Goal: Task Accomplishment & Management: Complete application form

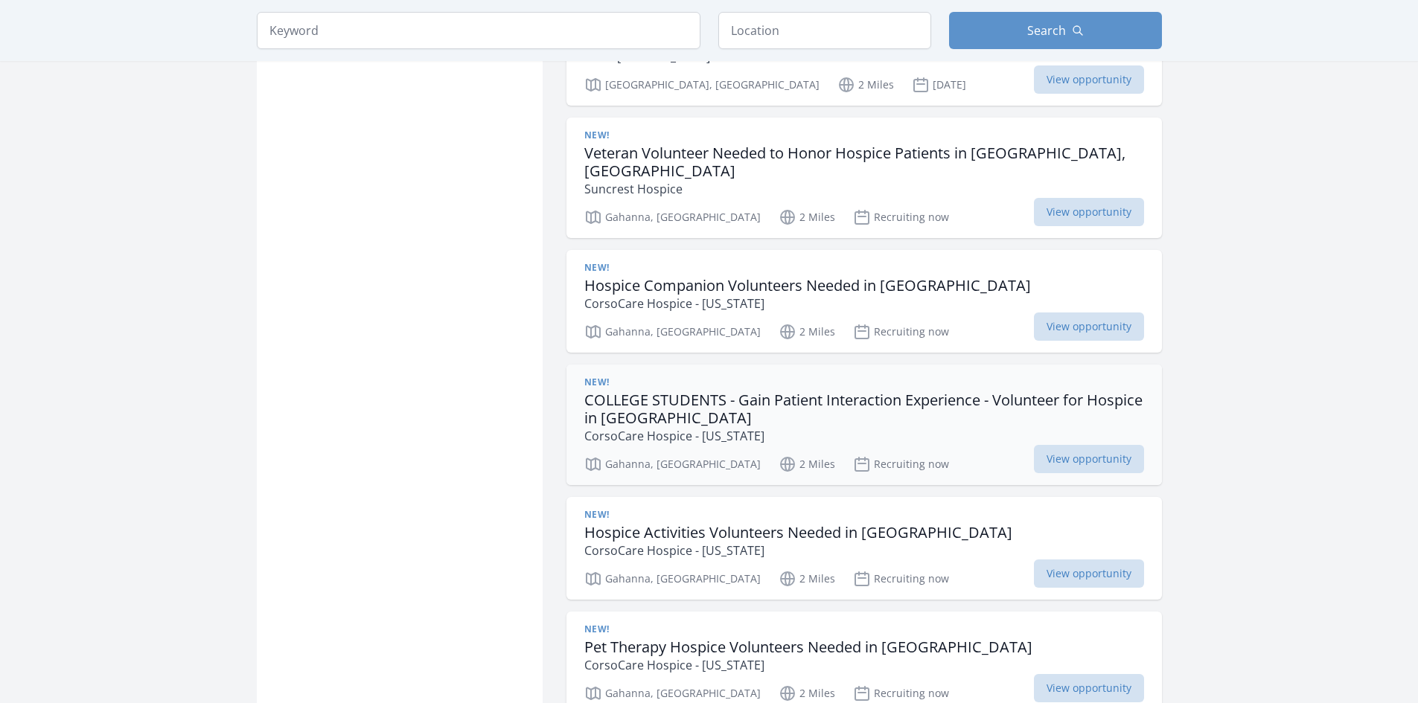
scroll to position [2010, 0]
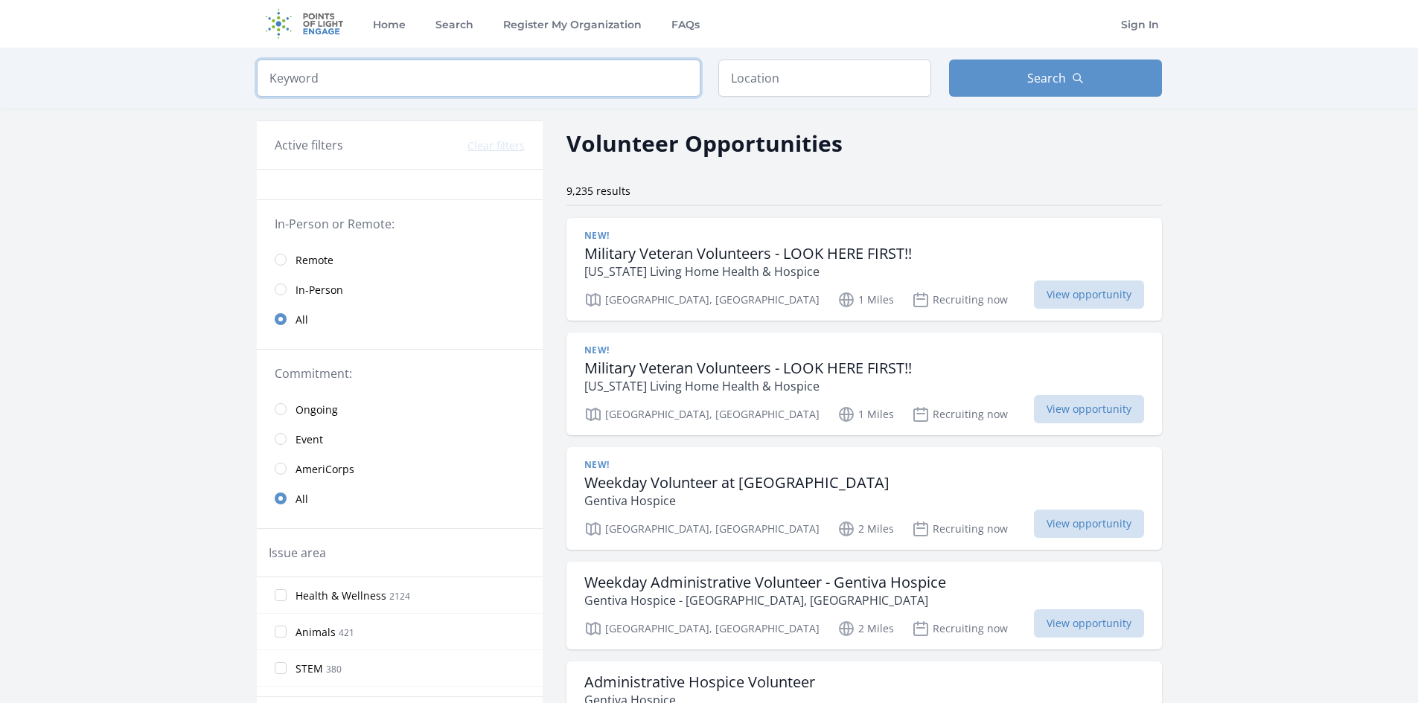
click at [374, 60] on input "search" at bounding box center [479, 78] width 444 height 37
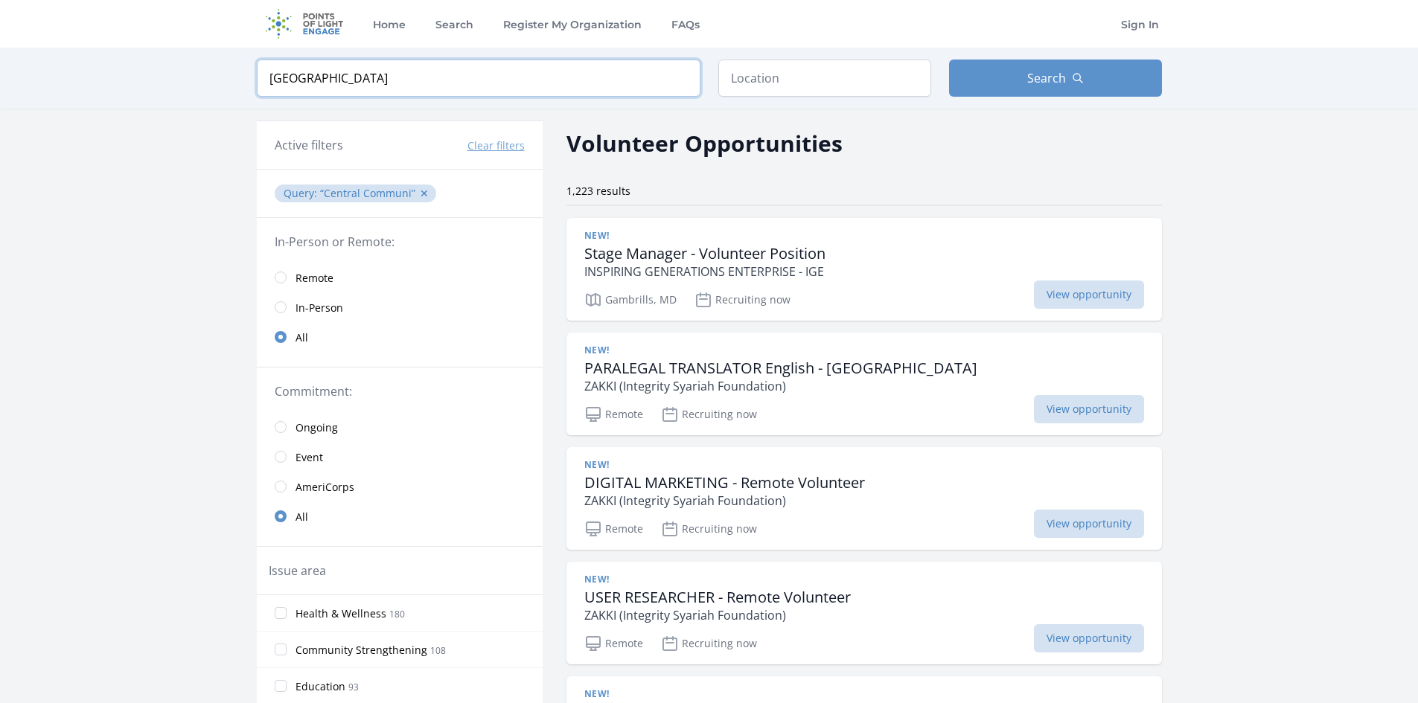
type input "Central Community House"
click button "submit" at bounding box center [0, 0] width 0 height 0
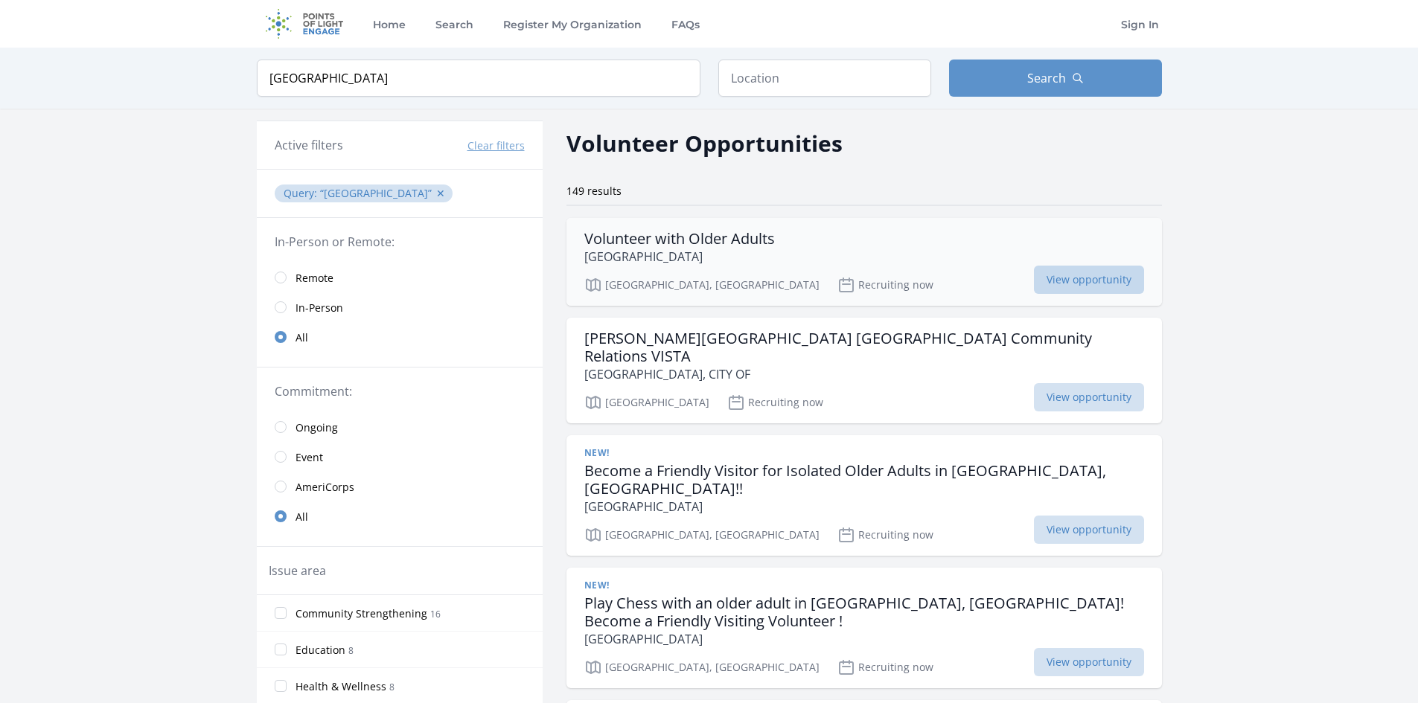
click at [1061, 287] on span "View opportunity" at bounding box center [1089, 280] width 110 height 28
click at [700, 498] on p "Queens Community House" at bounding box center [864, 507] width 560 height 18
click at [1053, 516] on span "View opportunity" at bounding box center [1089, 530] width 110 height 28
click at [1046, 280] on span "View opportunity" at bounding box center [1089, 280] width 110 height 28
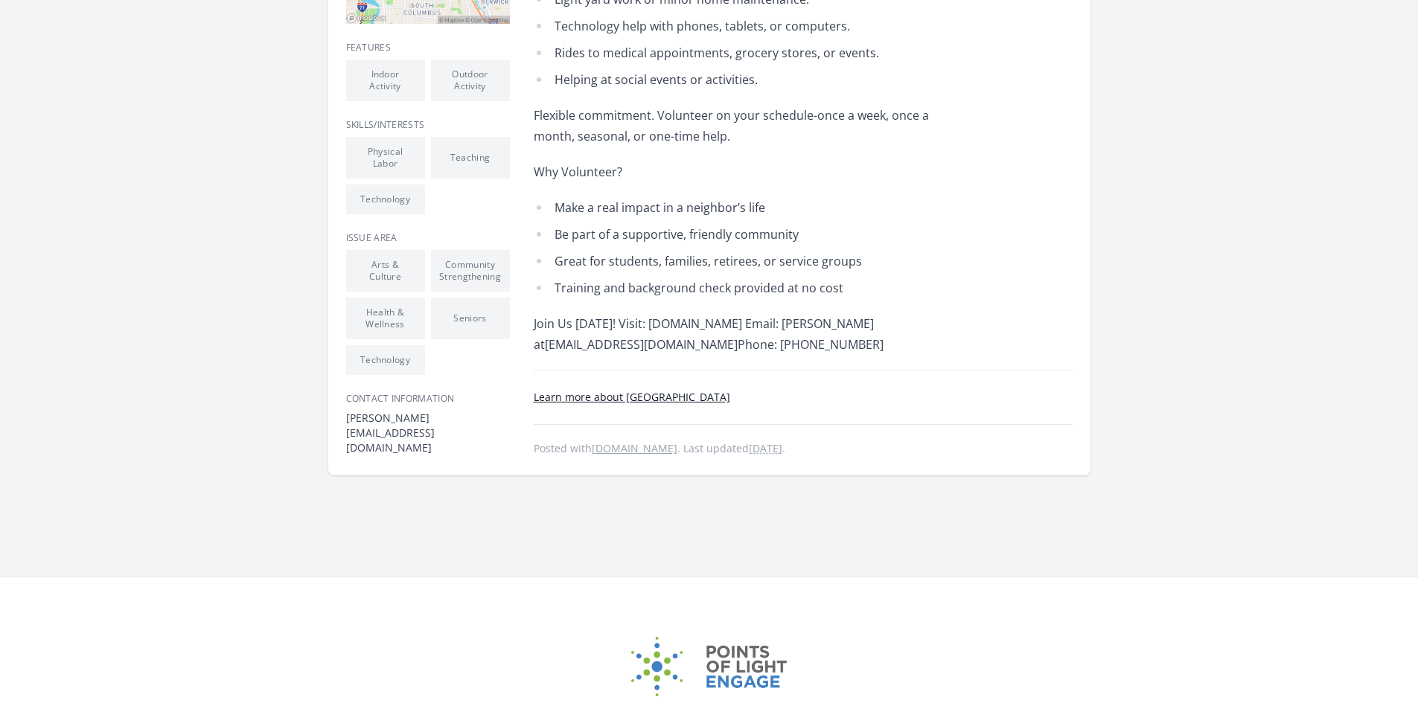
scroll to position [521, 0]
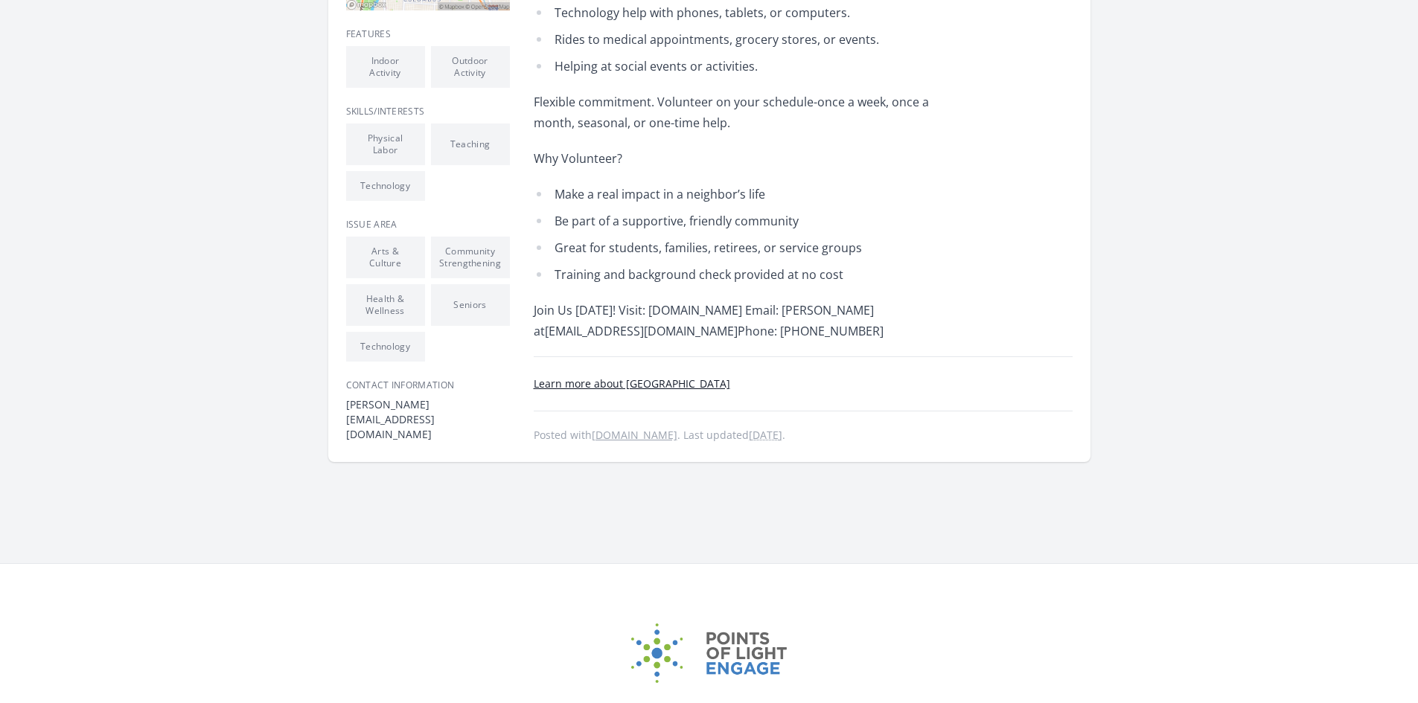
click at [679, 377] on link "Learn more about Central Community House" at bounding box center [632, 384] width 197 height 14
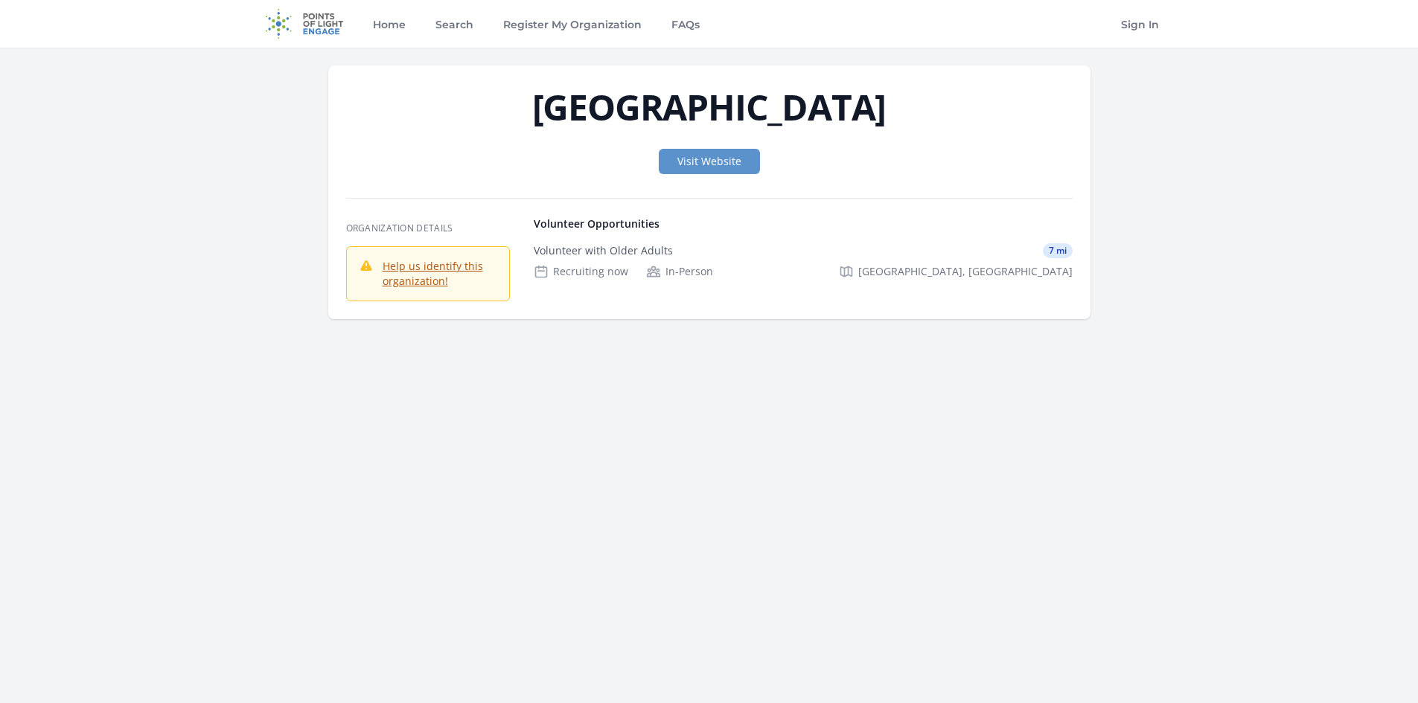
click at [462, 266] on link "Help us identify this organization!" at bounding box center [433, 273] width 100 height 29
click at [714, 162] on link "Visit Website" at bounding box center [709, 161] width 101 height 25
click at [296, 371] on div "Central Community House Visit Website Organization Details" at bounding box center [709, 234] width 953 height 373
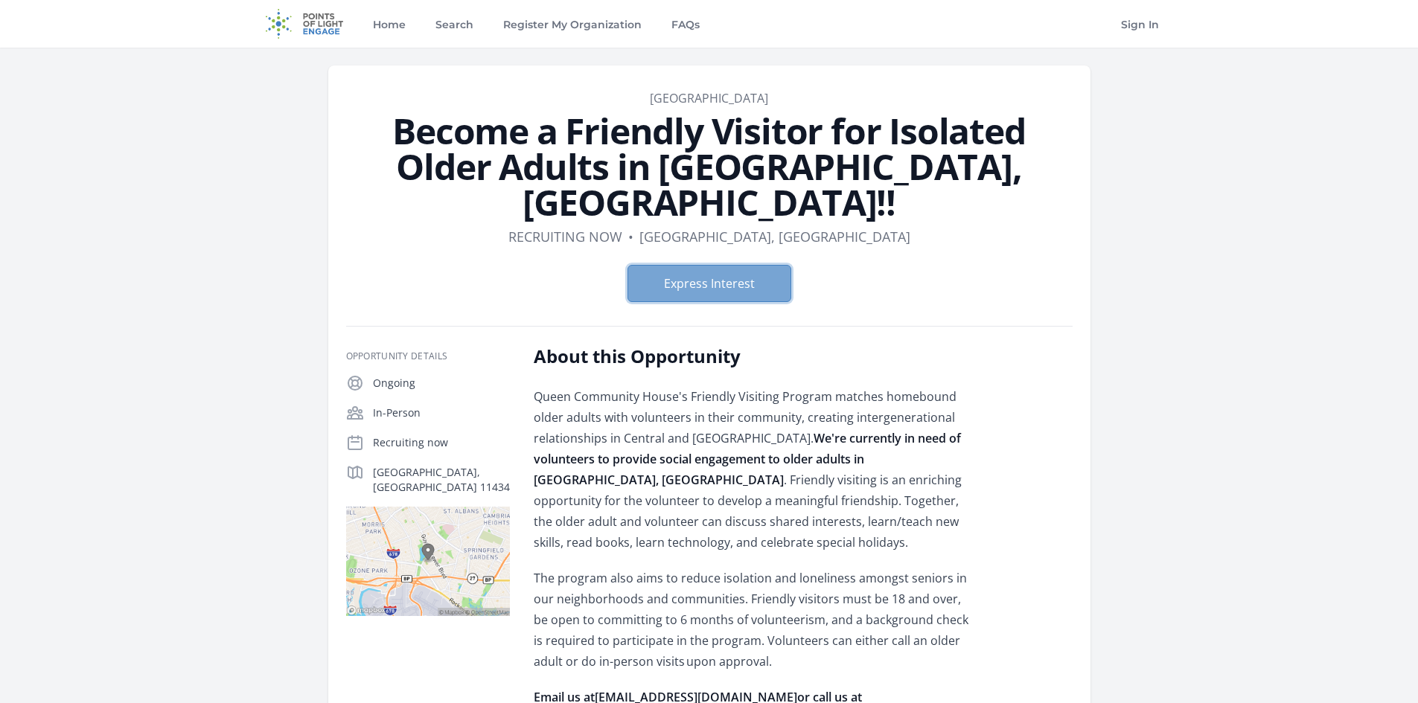
click at [736, 265] on button "Express Interest" at bounding box center [709, 283] width 164 height 37
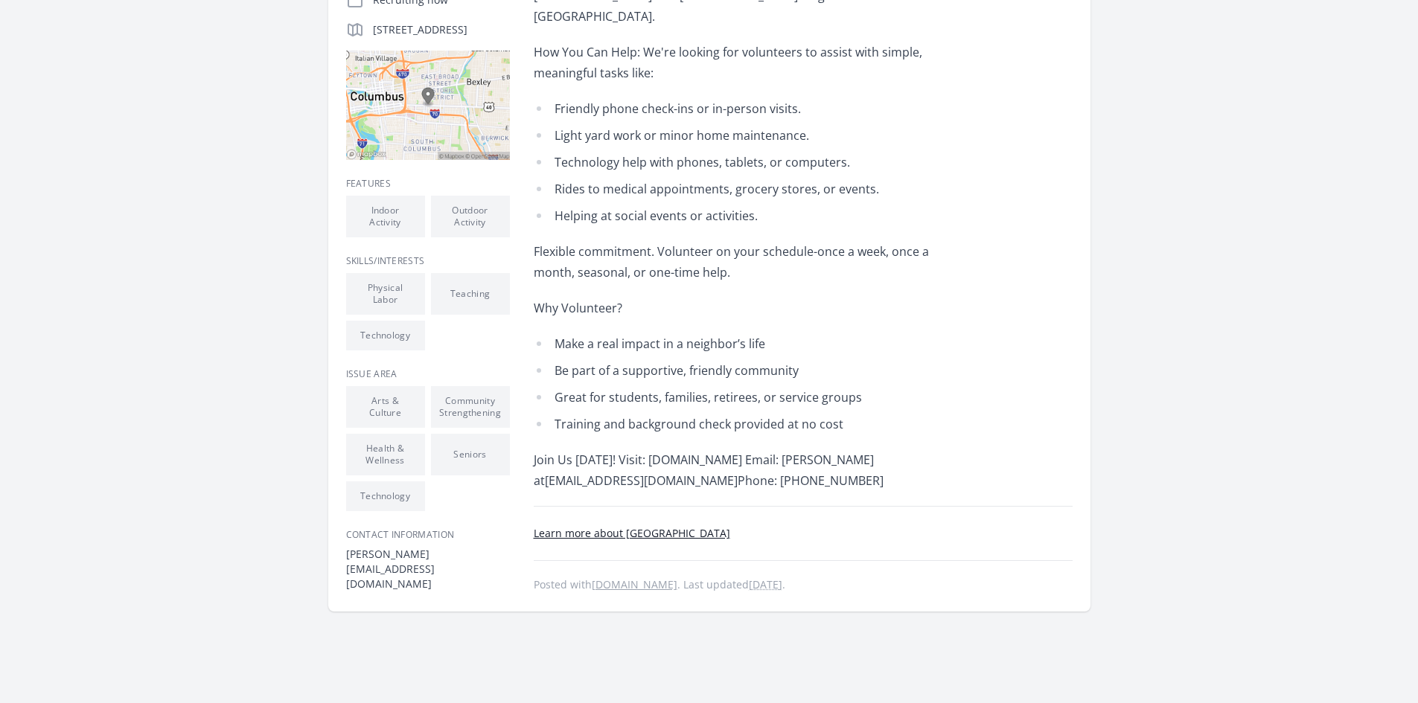
scroll to position [372, 0]
click at [641, 526] on link "Learn more about [GEOGRAPHIC_DATA]" at bounding box center [632, 533] width 197 height 14
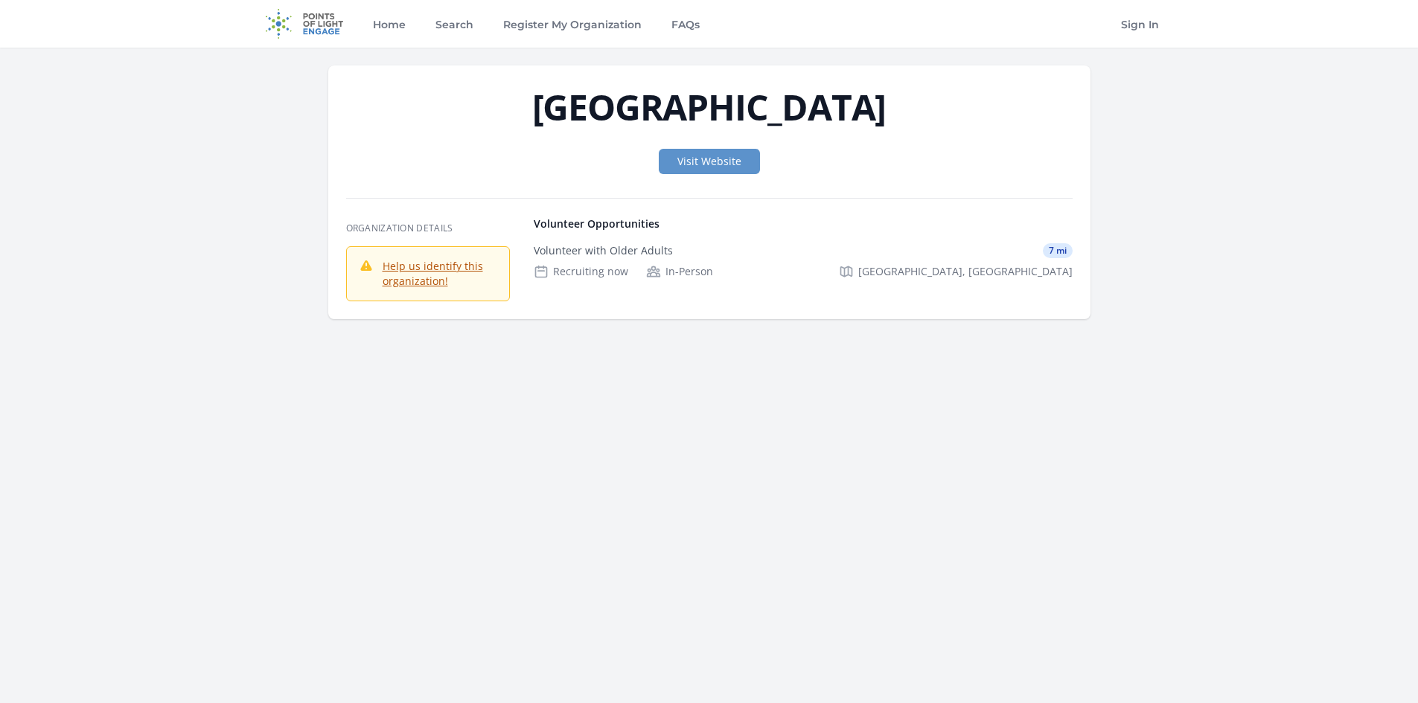
click at [441, 265] on link "Help us identify this organization!" at bounding box center [433, 273] width 100 height 29
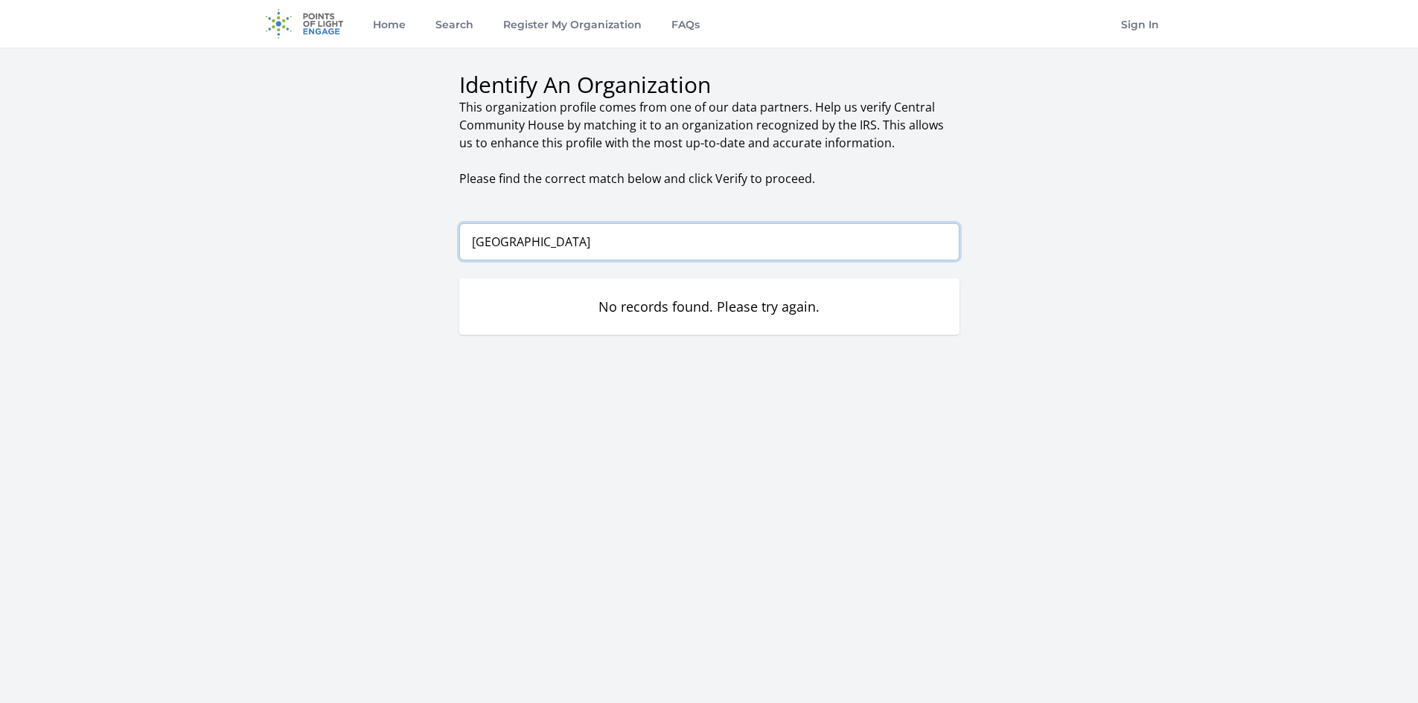
click at [555, 243] on input "[GEOGRAPHIC_DATA]" at bounding box center [709, 241] width 500 height 37
click at [631, 243] on input "Central Community House" at bounding box center [709, 241] width 500 height 37
type input "Central Community House"
click at [1147, 21] on link "Sign In" at bounding box center [1140, 24] width 44 height 48
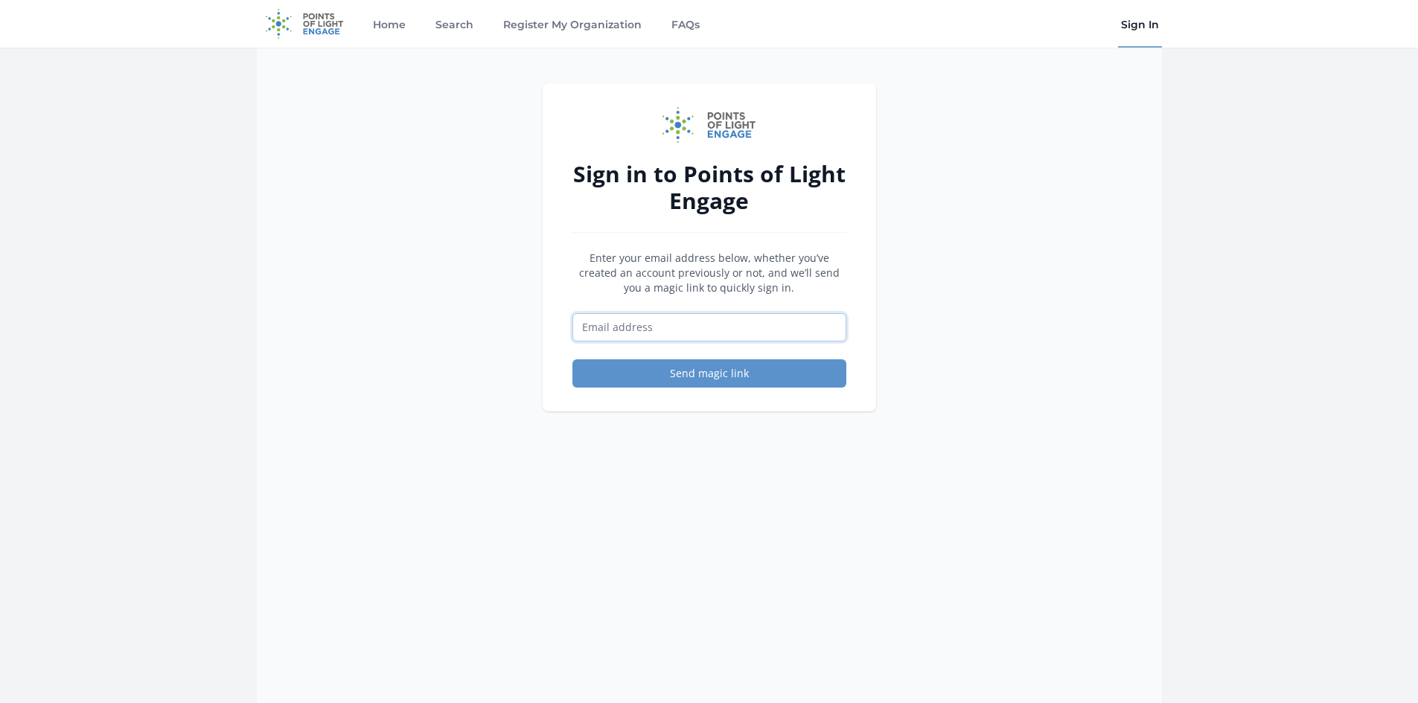
click at [697, 325] on input "Email address" at bounding box center [709, 327] width 274 height 28
type input "[EMAIL_ADDRESS][DOMAIN_NAME]"
click at [710, 378] on button "Send magic link" at bounding box center [709, 374] width 274 height 28
